Goal: Task Accomplishment & Management: Manage account settings

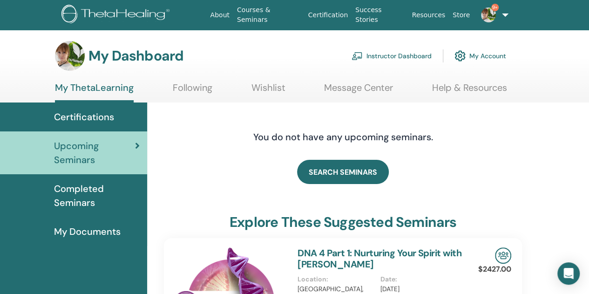
click at [374, 58] on link "Instructor Dashboard" at bounding box center [392, 56] width 80 height 20
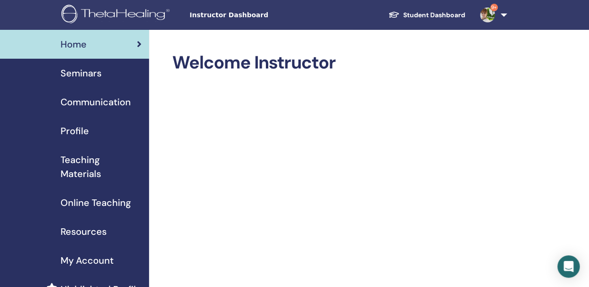
click at [88, 74] on span "Seminars" at bounding box center [81, 73] width 41 height 14
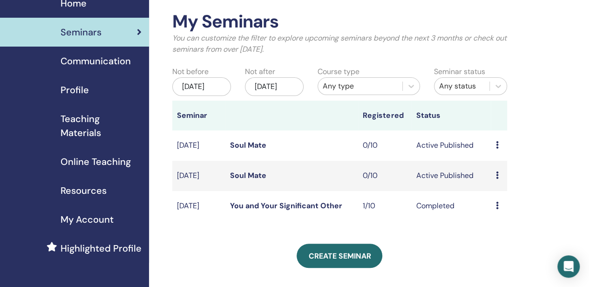
scroll to position [93, 0]
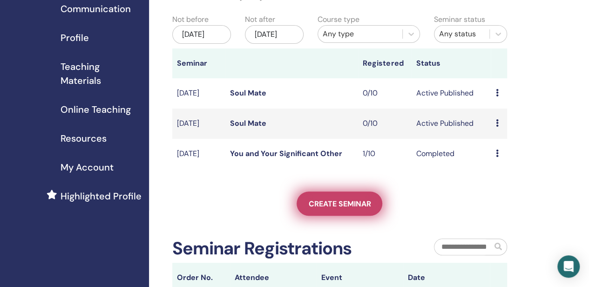
click at [332, 209] on span "Create seminar" at bounding box center [339, 204] width 62 height 10
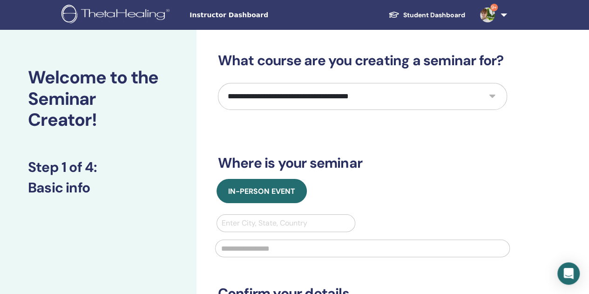
click at [362, 101] on select "**********" at bounding box center [362, 96] width 289 height 27
select select "****"
click at [218, 83] on select "**********" at bounding box center [362, 96] width 289 height 27
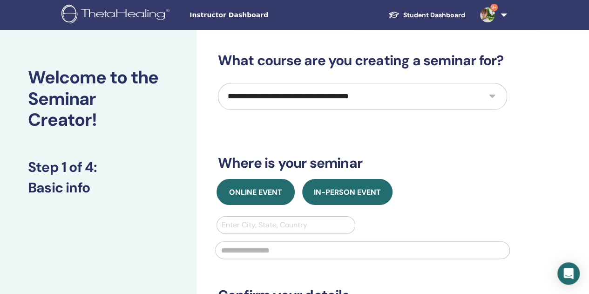
click at [273, 195] on span "Online Event" at bounding box center [255, 192] width 53 height 10
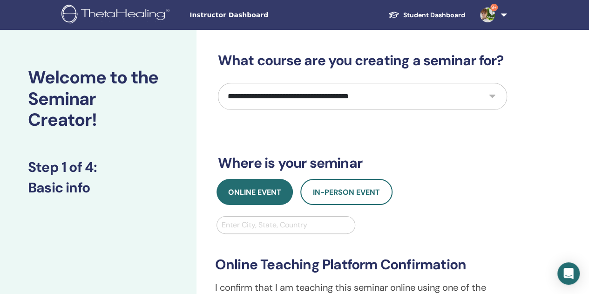
click at [300, 227] on div at bounding box center [286, 224] width 129 height 13
type input "**"
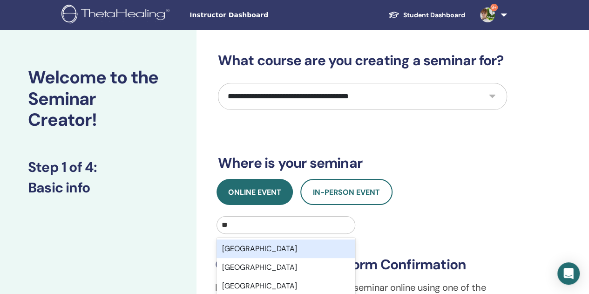
click at [286, 253] on div "Taiwan" at bounding box center [286, 248] width 139 height 19
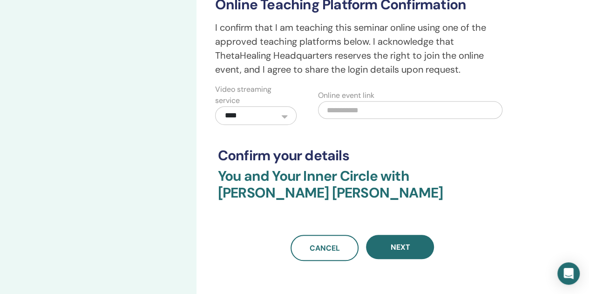
scroll to position [279, 0]
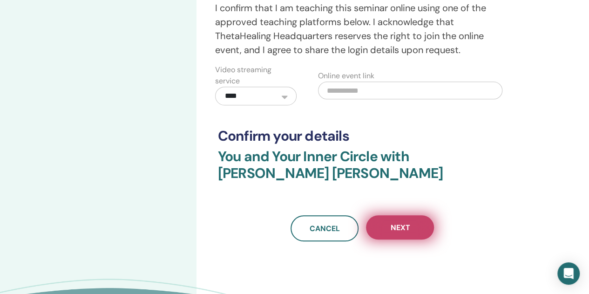
click at [430, 232] on button "Next" at bounding box center [400, 227] width 68 height 24
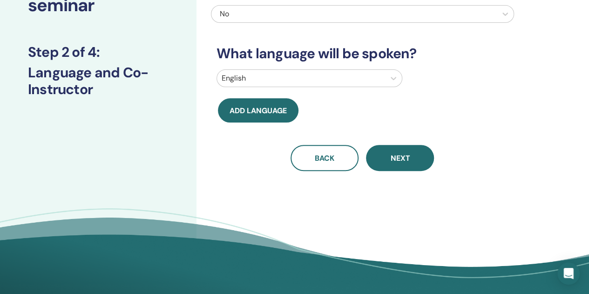
scroll to position [0, 0]
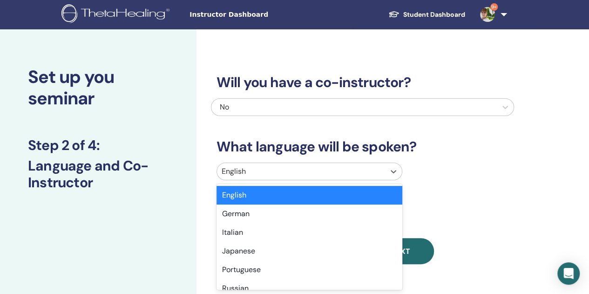
click at [297, 171] on div at bounding box center [301, 171] width 159 height 13
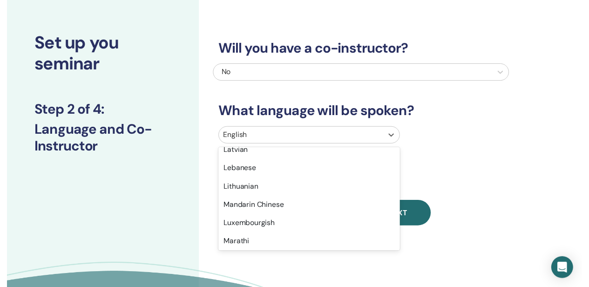
scroll to position [512, 0]
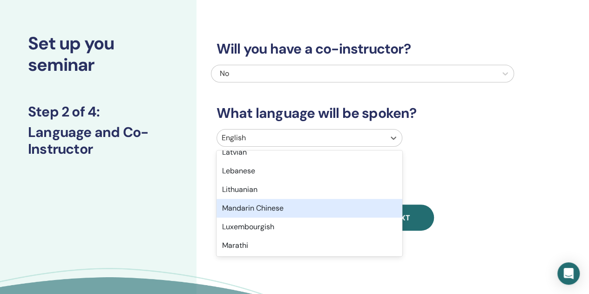
click at [279, 209] on div "Mandarin Chinese" at bounding box center [310, 208] width 186 height 19
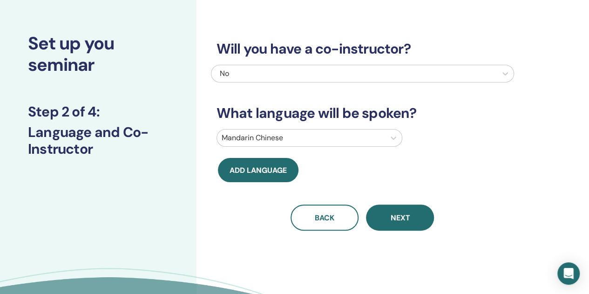
click at [313, 167] on div "Add language" at bounding box center [287, 170] width 152 height 24
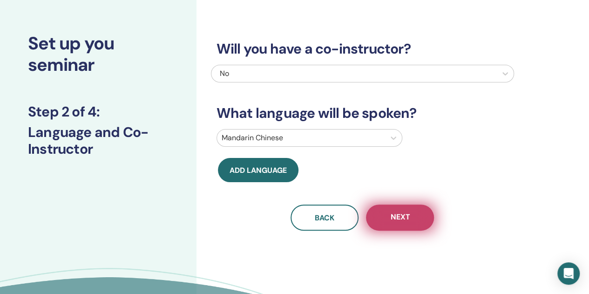
click at [386, 217] on button "Next" at bounding box center [400, 217] width 68 height 26
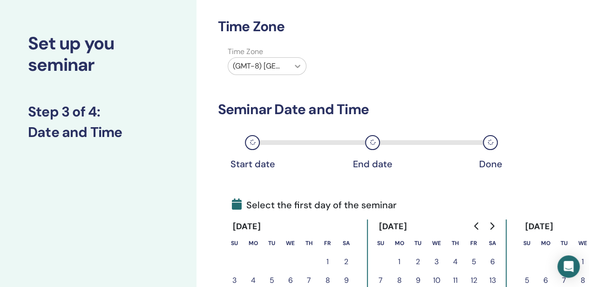
click at [297, 63] on icon at bounding box center [297, 65] width 9 height 9
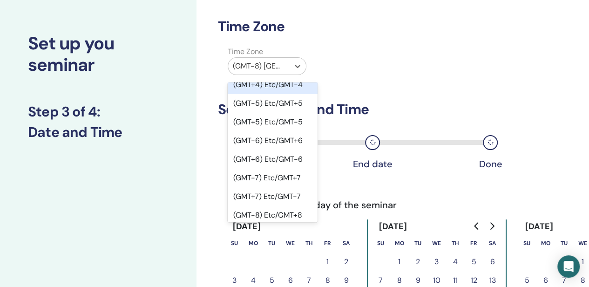
scroll to position [745, 0]
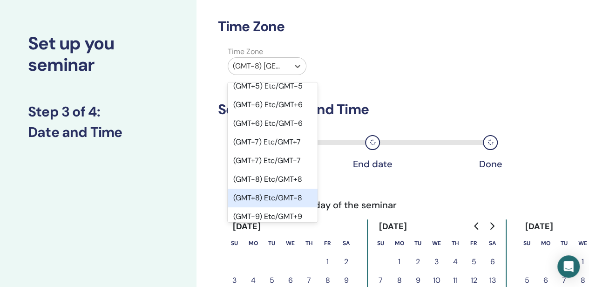
click at [273, 189] on div "(GMT+8) Etc/GMT-8" at bounding box center [273, 198] width 90 height 19
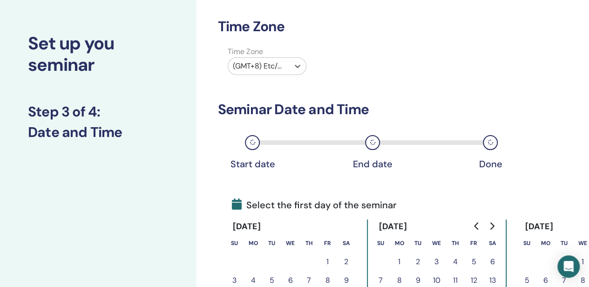
click at [418, 76] on div "Time Zone option (GMT+8) Etc/GMT-8, selected. Select is focused ,type to refine…" at bounding box center [362, 62] width 303 height 33
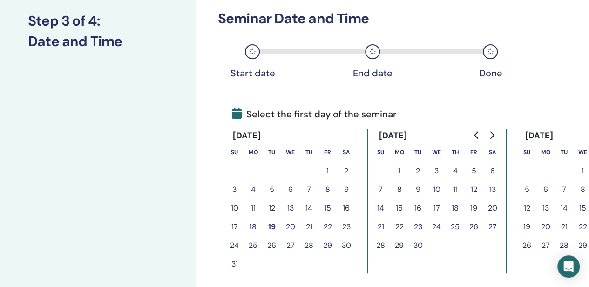
scroll to position [127, 0]
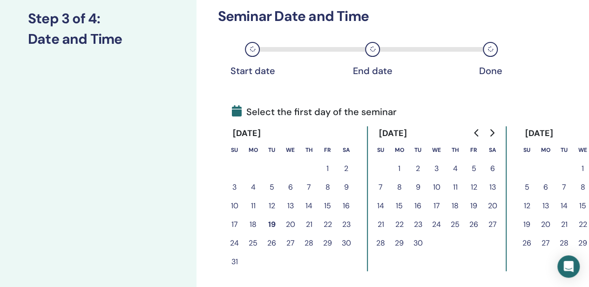
click at [348, 227] on button "23" at bounding box center [346, 224] width 19 height 19
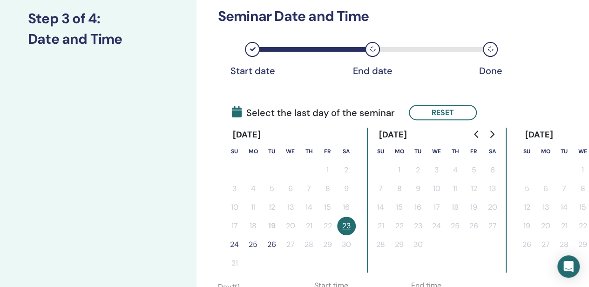
click at [237, 247] on button "24" at bounding box center [234, 244] width 19 height 19
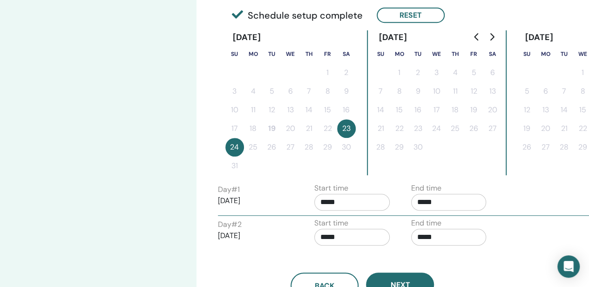
scroll to position [267, 0]
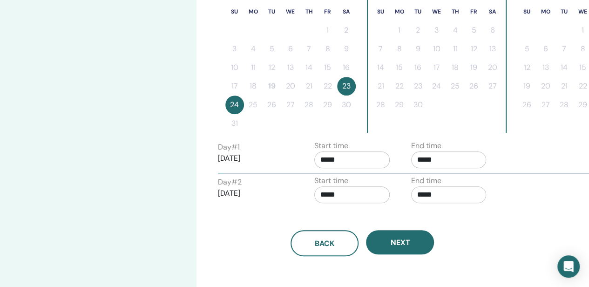
click at [348, 160] on input "*****" at bounding box center [351, 159] width 75 height 17
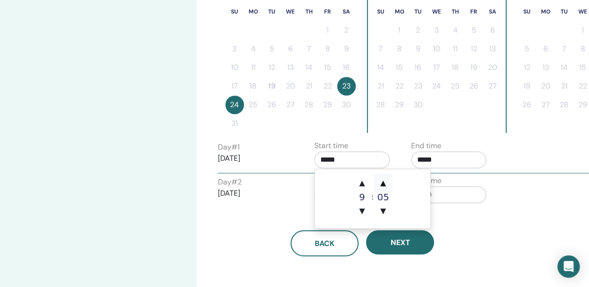
click at [385, 184] on span "▲" at bounding box center [383, 183] width 19 height 19
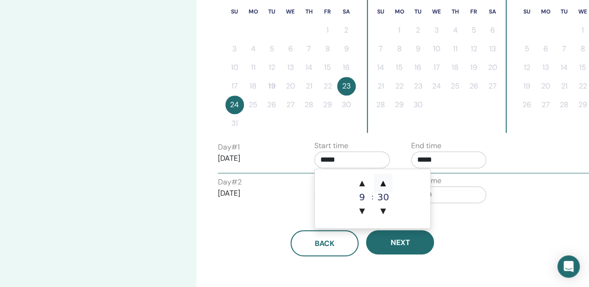
click at [385, 184] on span "▲" at bounding box center [383, 183] width 19 height 19
type input "*****"
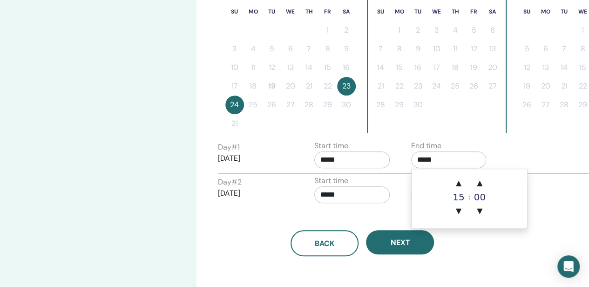
click at [449, 160] on input "*****" at bounding box center [448, 159] width 75 height 17
click at [453, 183] on span "▲" at bounding box center [458, 183] width 19 height 19
click at [481, 181] on span "▲" at bounding box center [479, 183] width 19 height 19
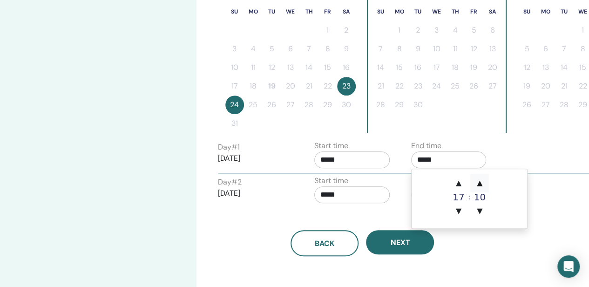
click at [481, 181] on span "▲" at bounding box center [479, 183] width 19 height 19
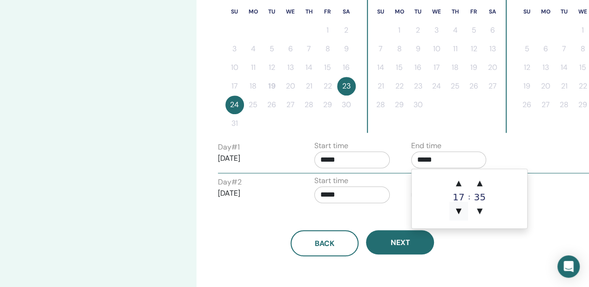
drag, startPoint x: 479, startPoint y: 211, endPoint x: 451, endPoint y: 215, distance: 28.1
click at [479, 212] on span "▼" at bounding box center [479, 211] width 19 height 19
type input "*****"
click at [357, 196] on input "*****" at bounding box center [351, 194] width 75 height 17
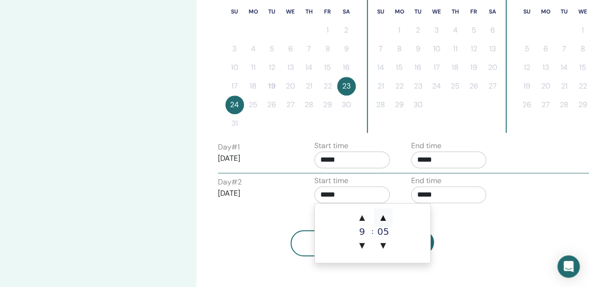
click at [384, 222] on span "▲" at bounding box center [383, 217] width 19 height 19
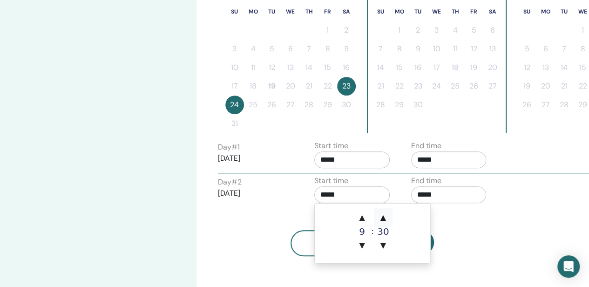
click at [384, 222] on span "▲" at bounding box center [383, 217] width 19 height 19
type input "*****"
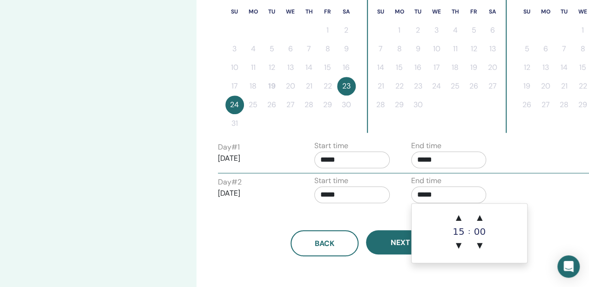
click at [442, 197] on input "*****" at bounding box center [448, 194] width 75 height 17
click at [454, 215] on span "▲" at bounding box center [458, 217] width 19 height 19
click at [477, 219] on span "▲" at bounding box center [479, 217] width 19 height 19
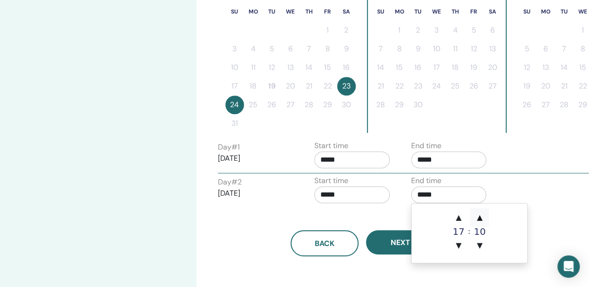
click at [477, 219] on span "▲" at bounding box center [479, 217] width 19 height 19
type input "*****"
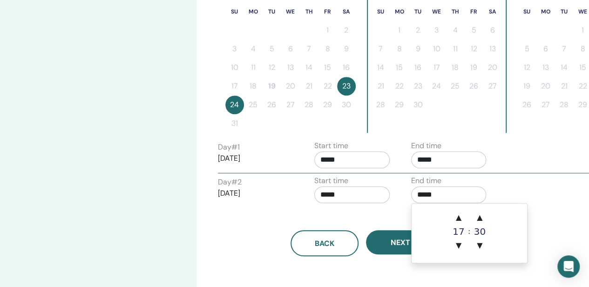
click at [395, 216] on div "Back Next" at bounding box center [362, 232] width 303 height 48
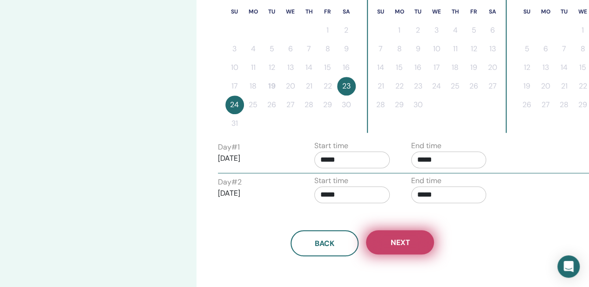
click at [397, 239] on span "Next" at bounding box center [400, 243] width 20 height 10
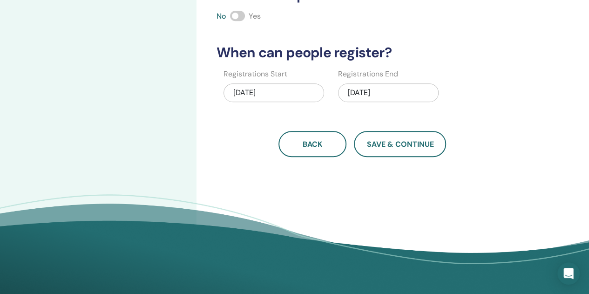
click at [405, 89] on div "08/24/2025" at bounding box center [388, 92] width 101 height 19
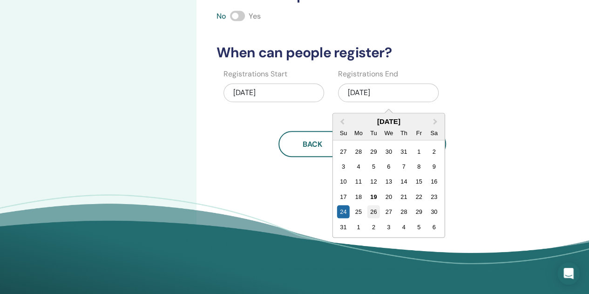
click at [368, 211] on div "26" at bounding box center [373, 211] width 13 height 13
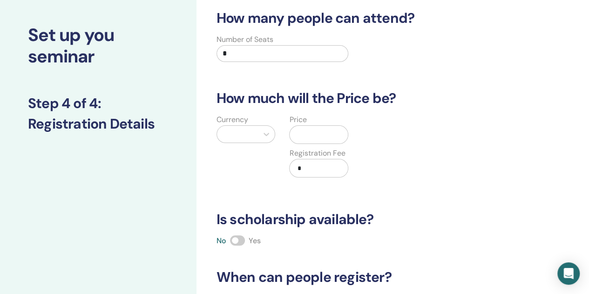
scroll to position [34, 0]
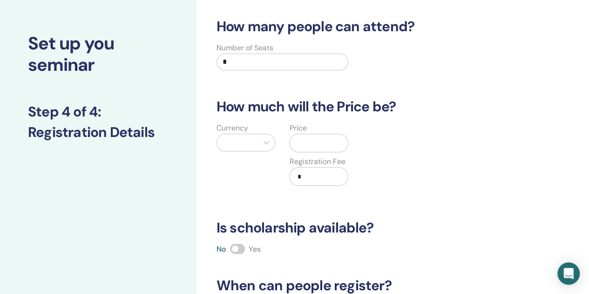
click at [255, 148] on div at bounding box center [237, 142] width 41 height 17
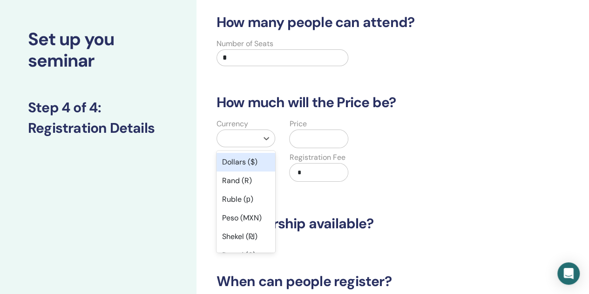
scroll to position [38, 0]
click at [244, 163] on div "Dollars ($)" at bounding box center [246, 162] width 59 height 19
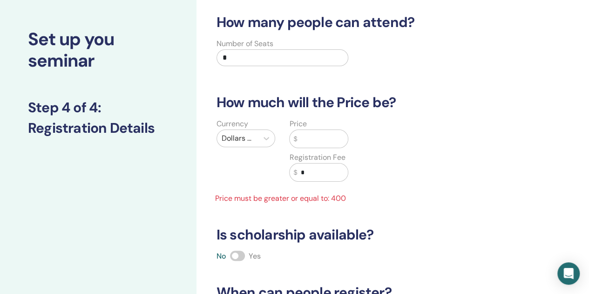
click at [297, 142] on div "$" at bounding box center [318, 138] width 59 height 19
click at [326, 141] on input "text" at bounding box center [322, 139] width 51 height 18
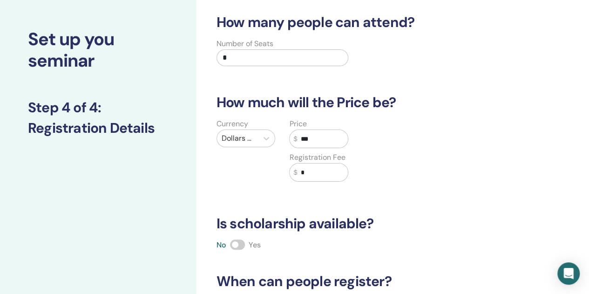
type input "***"
click at [329, 166] on input "*" at bounding box center [322, 172] width 51 height 18
type input "*"
type input "***"
click at [296, 54] on input "*" at bounding box center [283, 57] width 132 height 17
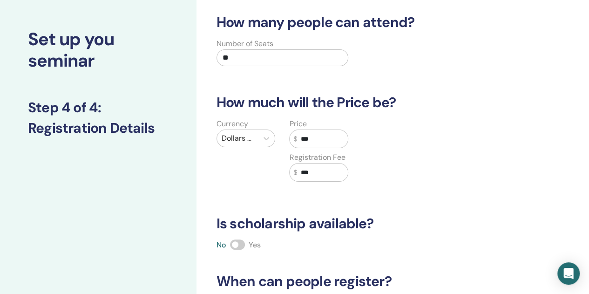
scroll to position [224, 0]
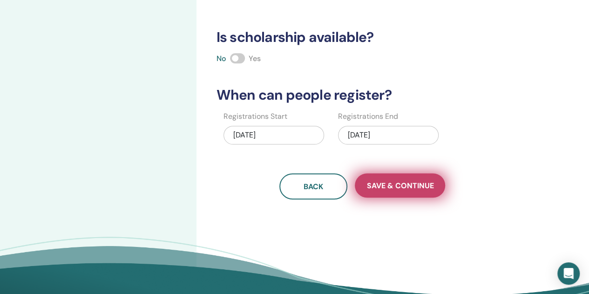
type input "**"
click at [377, 185] on span "Save & Continue" at bounding box center [400, 186] width 67 height 10
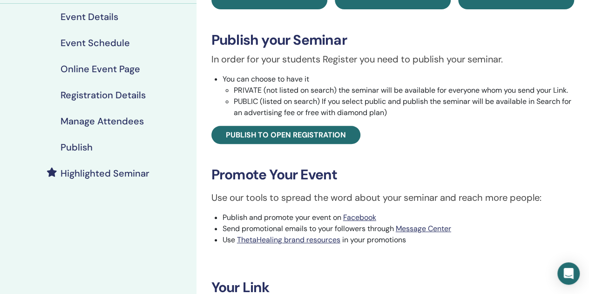
scroll to position [140, 0]
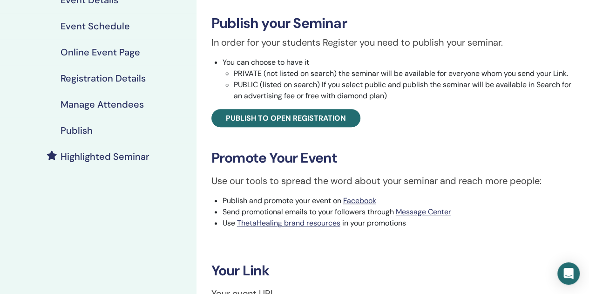
click at [83, 126] on h4 "Publish" at bounding box center [77, 130] width 32 height 11
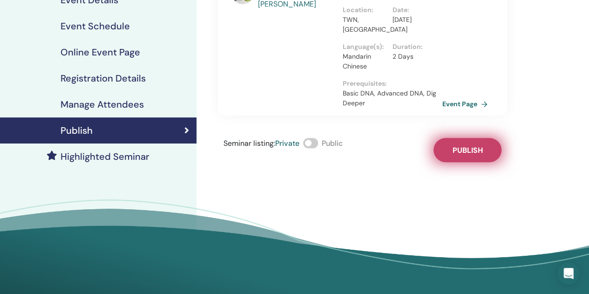
click at [456, 145] on span "Publish" at bounding box center [467, 150] width 30 height 10
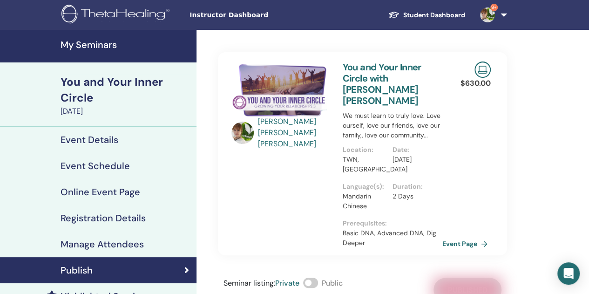
click at [135, 246] on h4 "Manage Attendees" at bounding box center [102, 243] width 83 height 11
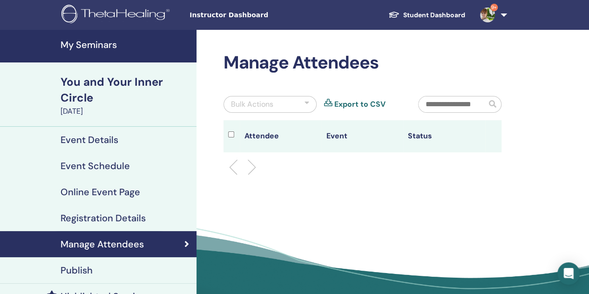
click at [146, 217] on div "Registration Details" at bounding box center [98, 217] width 182 height 11
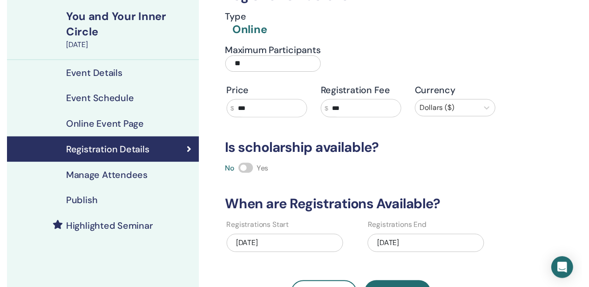
scroll to position [47, 0]
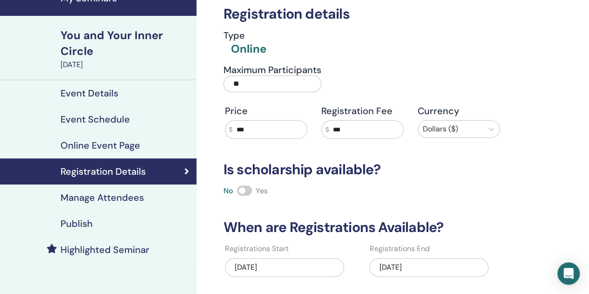
click at [98, 115] on h4 "Event Schedule" at bounding box center [95, 119] width 69 height 11
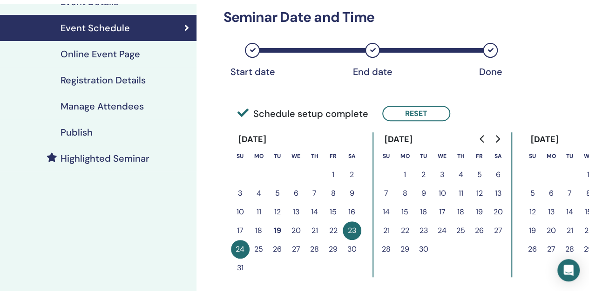
scroll to position [140, 0]
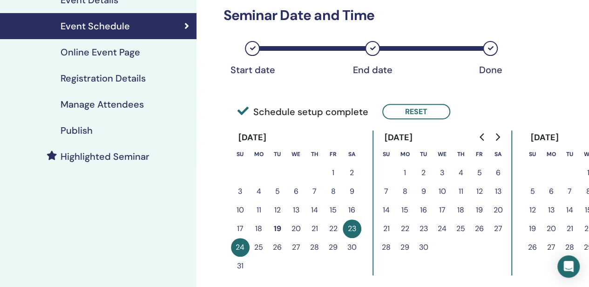
click at [93, 51] on h4 "Online Event Page" at bounding box center [101, 52] width 80 height 11
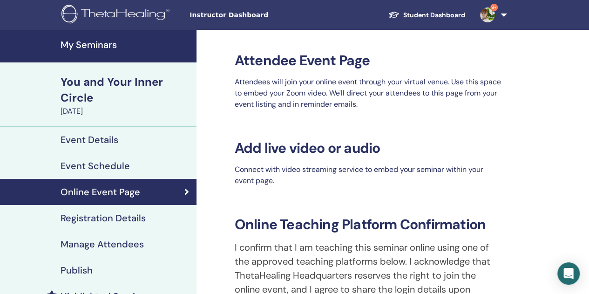
click at [92, 136] on h4 "Event Details" at bounding box center [90, 139] width 58 height 11
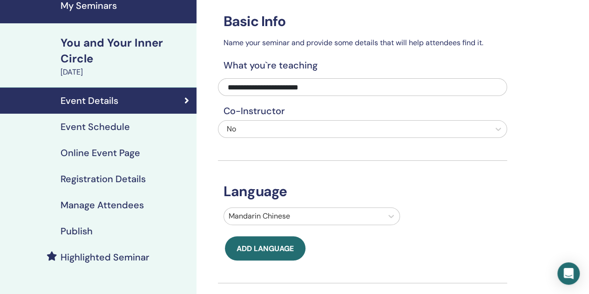
scroll to position [93, 0]
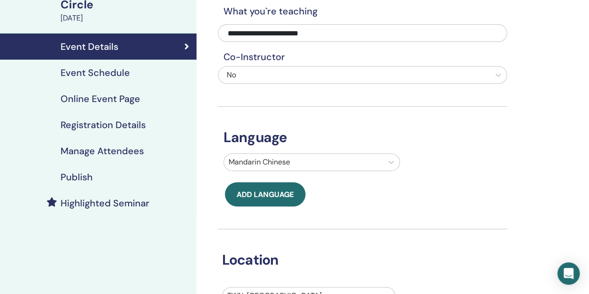
click at [138, 149] on h4 "Manage Attendees" at bounding box center [102, 150] width 83 height 11
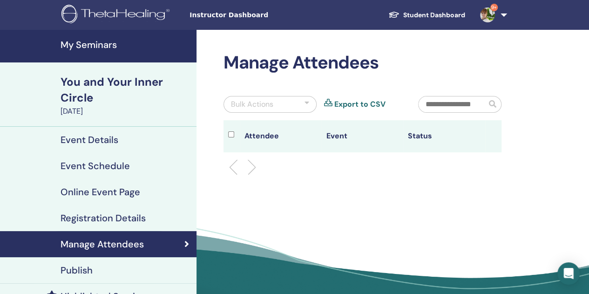
click at [98, 43] on h4 "My Seminars" at bounding box center [126, 44] width 130 height 11
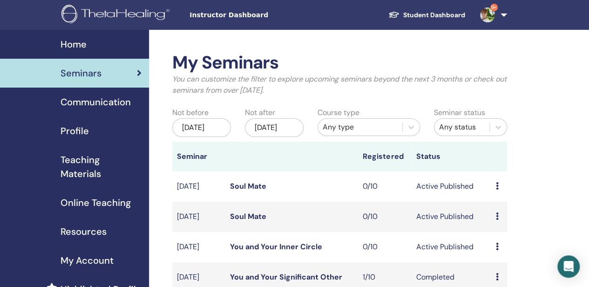
scroll to position [47, 0]
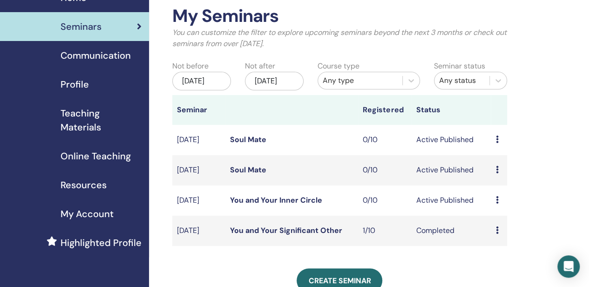
click at [299, 205] on link "You and Your Inner Circle" at bounding box center [276, 200] width 92 height 10
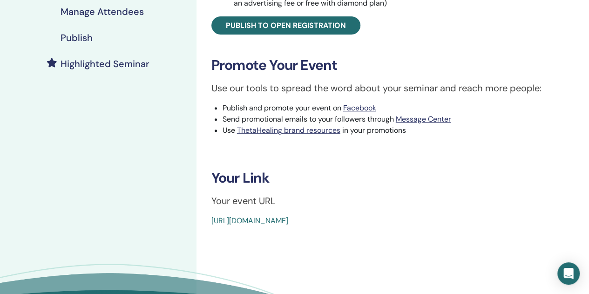
scroll to position [233, 0]
drag, startPoint x: 211, startPoint y: 221, endPoint x: 423, endPoint y: 224, distance: 212.9
click at [423, 224] on div "You and Your Inner Circle Event Type Online Event Status Active Published Regis…" at bounding box center [392, 22] width 381 height 407
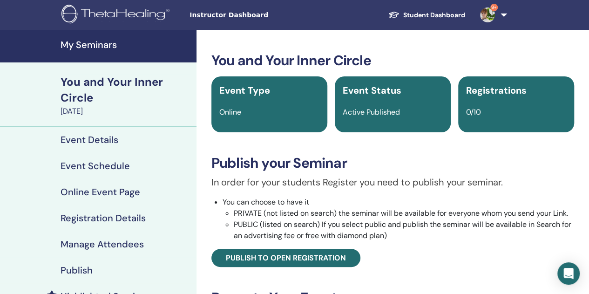
drag, startPoint x: 99, startPoint y: 47, endPoint x: 134, endPoint y: 57, distance: 36.7
click at [99, 47] on h4 "My Seminars" at bounding box center [126, 44] width 130 height 11
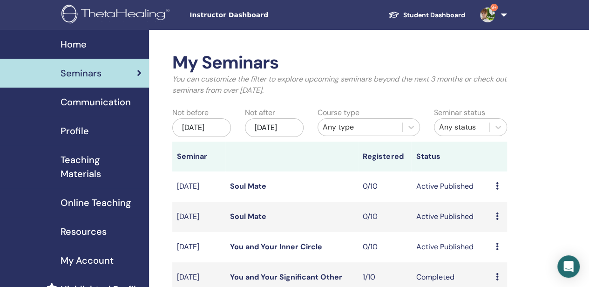
click at [249, 191] on link "Soul Mate" at bounding box center [248, 186] width 36 height 10
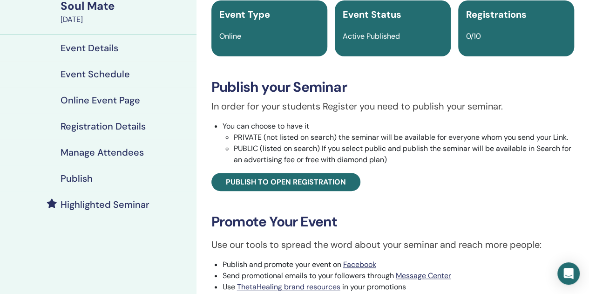
scroll to position [233, 0]
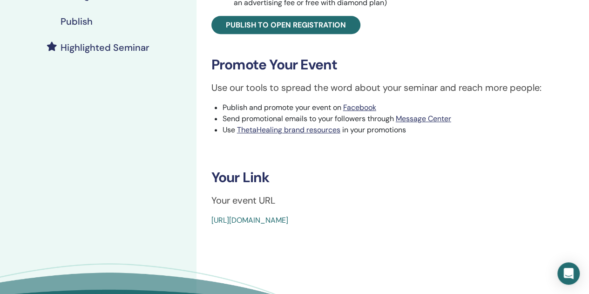
drag, startPoint x: 428, startPoint y: 218, endPoint x: 211, endPoint y: 233, distance: 216.6
click at [211, 233] on div "Soul Mate Event Type Online Event Status Active Published Registrations 0/10 Pu…" at bounding box center [393, 76] width 393 height 559
